Goal: Transaction & Acquisition: Subscribe to service/newsletter

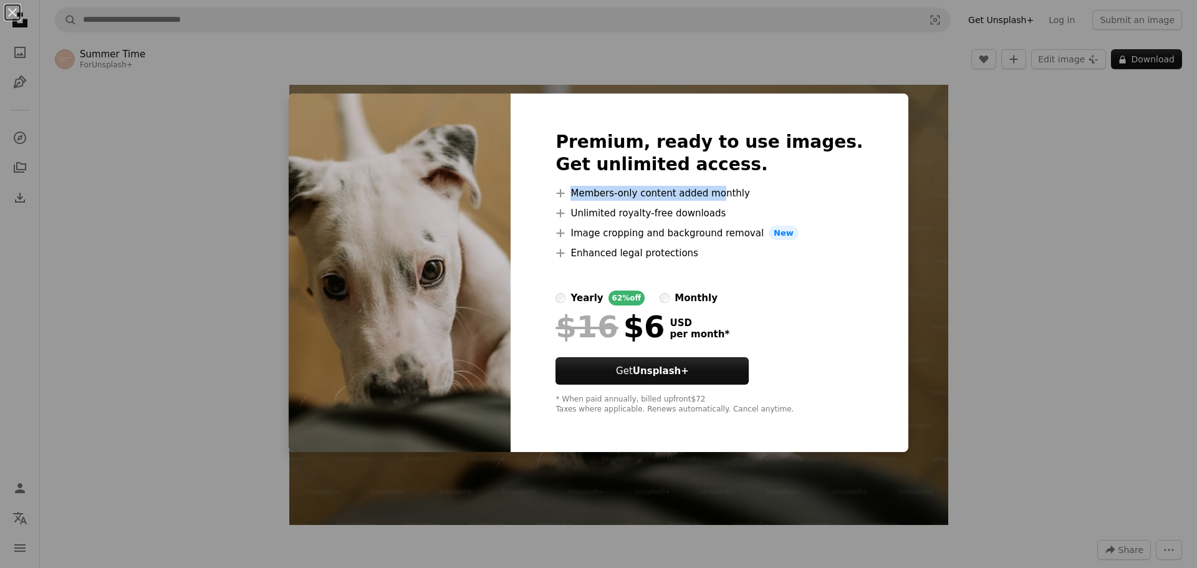
drag, startPoint x: 586, startPoint y: 186, endPoint x: 740, endPoint y: 188, distance: 154.0
click at [740, 188] on li "A plus sign Members-only content added monthly" at bounding box center [709, 193] width 307 height 15
click at [594, 226] on li "A plus sign Image cropping and background removal New" at bounding box center [709, 233] width 307 height 15
click at [682, 301] on label "monthly" at bounding box center [689, 298] width 58 height 15
drag, startPoint x: 676, startPoint y: 330, endPoint x: 759, endPoint y: 339, distance: 83.4
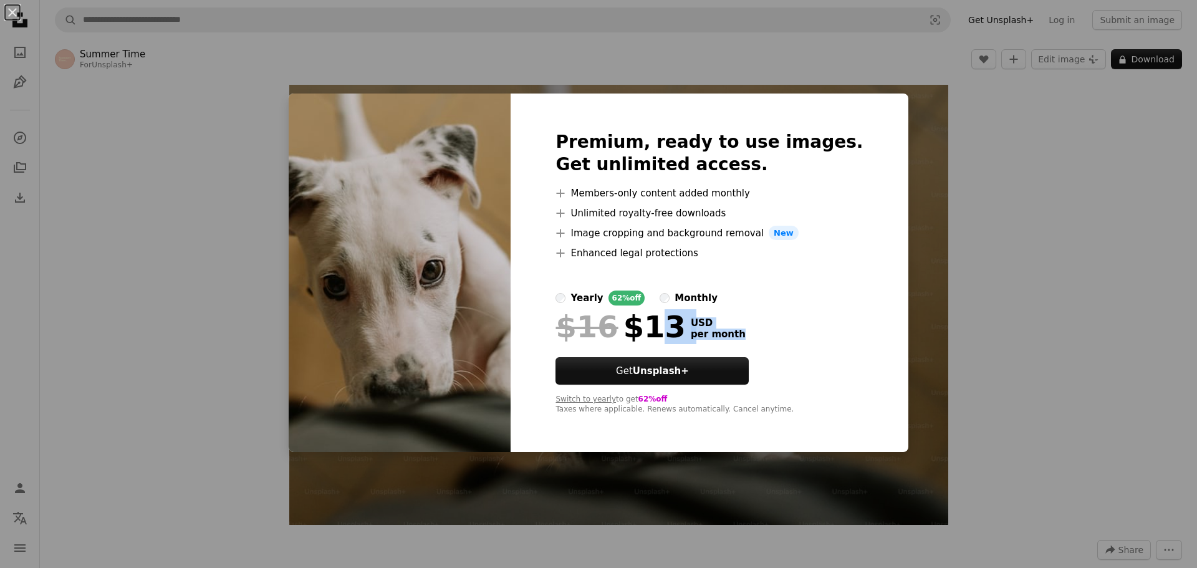
click at [759, 339] on div "$16 $13 USD per month" at bounding box center [709, 327] width 307 height 32
click at [1071, 343] on div "An X shape Premium, ready to use images. Get unlimited access. A plus sign Memb…" at bounding box center [598, 284] width 1197 height 568
